Goal: Find specific page/section: Find specific page/section

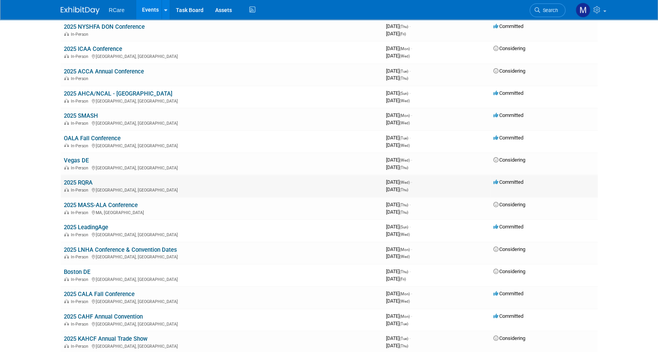
scroll to position [78, 0]
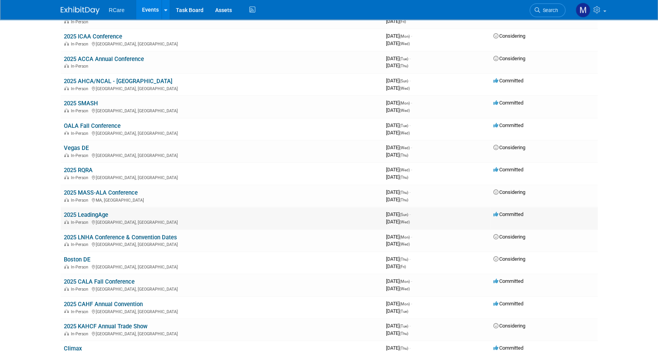
click at [88, 215] on link "2025 LeadingAge" at bounding box center [86, 215] width 44 height 7
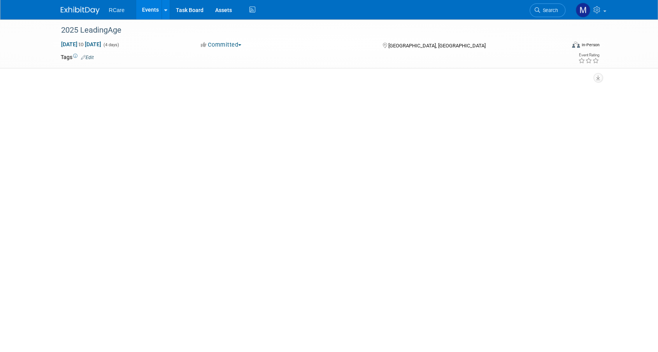
select select "8"
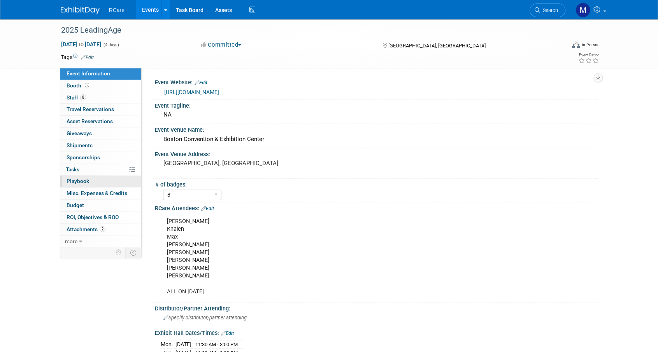
click at [93, 177] on link "0 Playbook 0" at bounding box center [100, 182] width 81 height 12
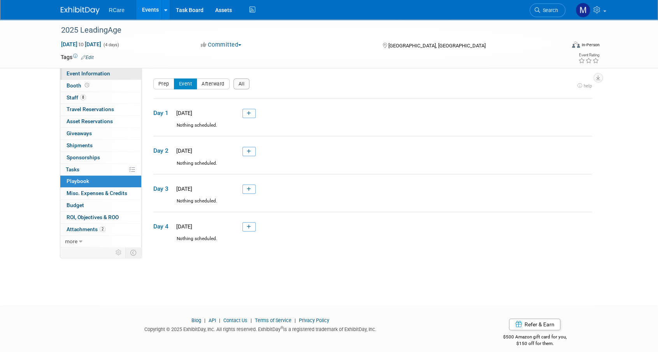
click at [78, 74] on span "Event Information" at bounding box center [89, 73] width 44 height 6
select select "8"
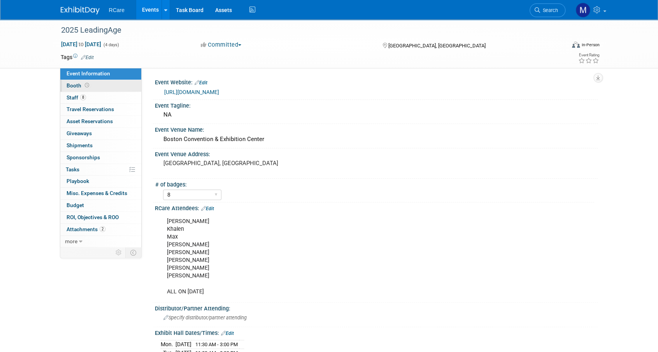
click at [85, 86] on icon at bounding box center [87, 85] width 4 height 4
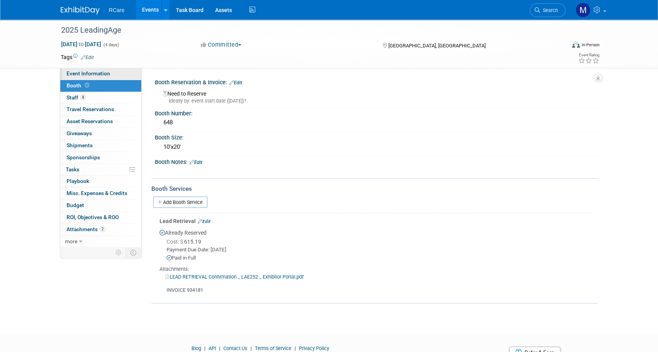
click at [95, 74] on span "Event Information" at bounding box center [89, 73] width 44 height 6
select select "8"
